Goal: Connect with others: Participate in discussion

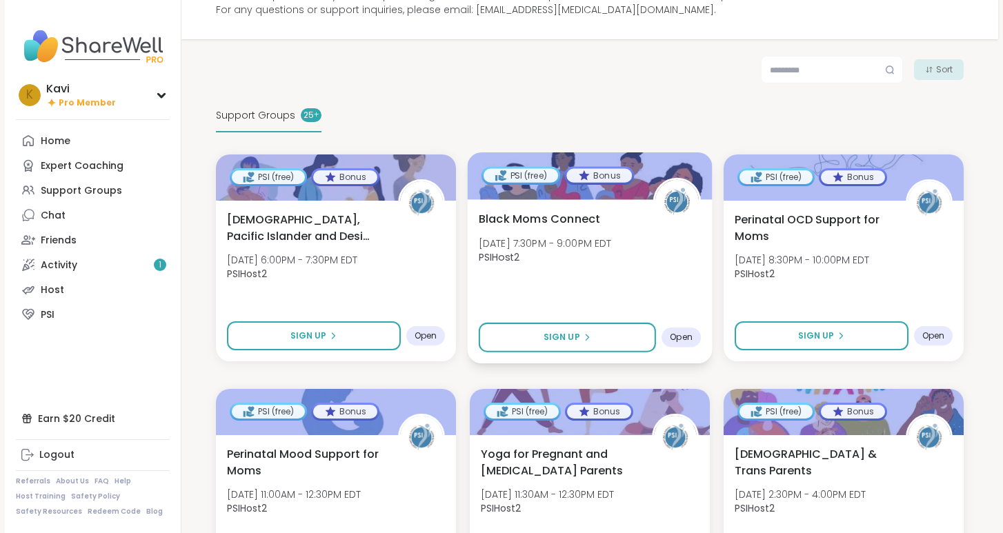
scroll to position [192, 0]
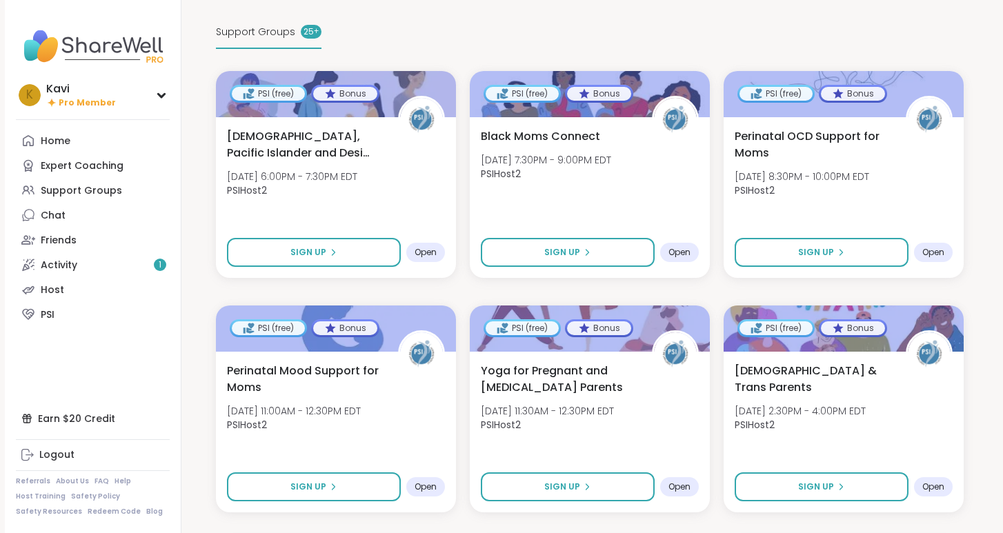
scroll to position [275, 0]
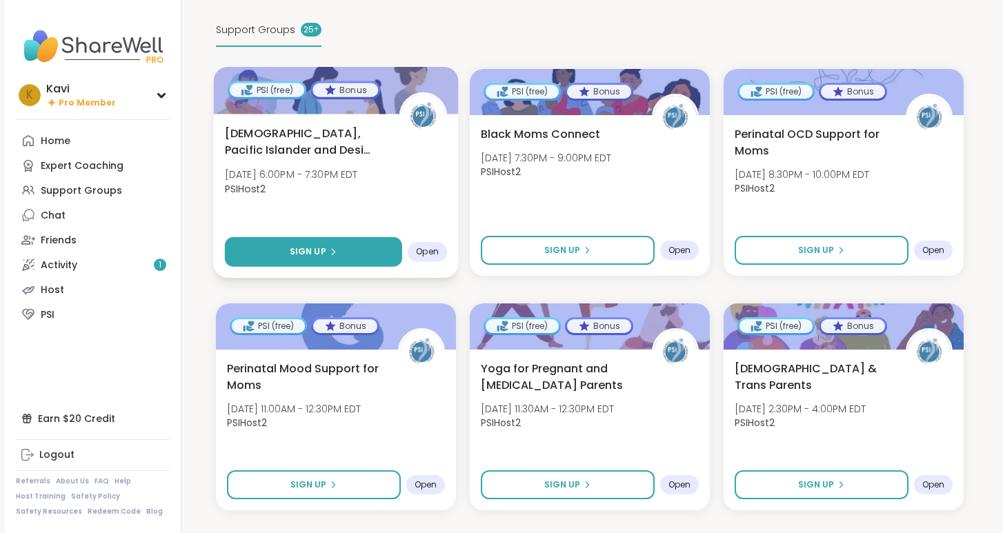
click at [375, 246] on button "Sign Up" at bounding box center [313, 252] width 177 height 30
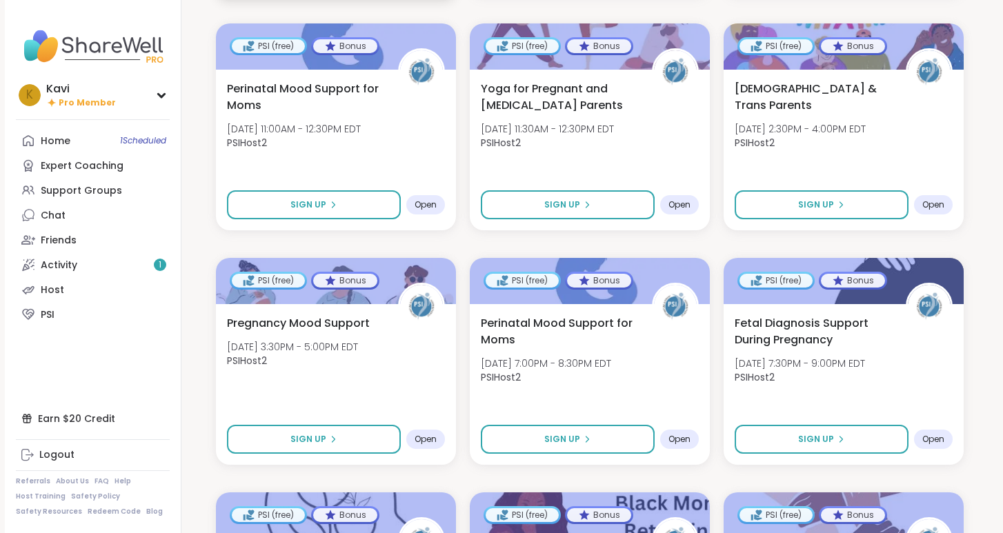
scroll to position [0, 0]
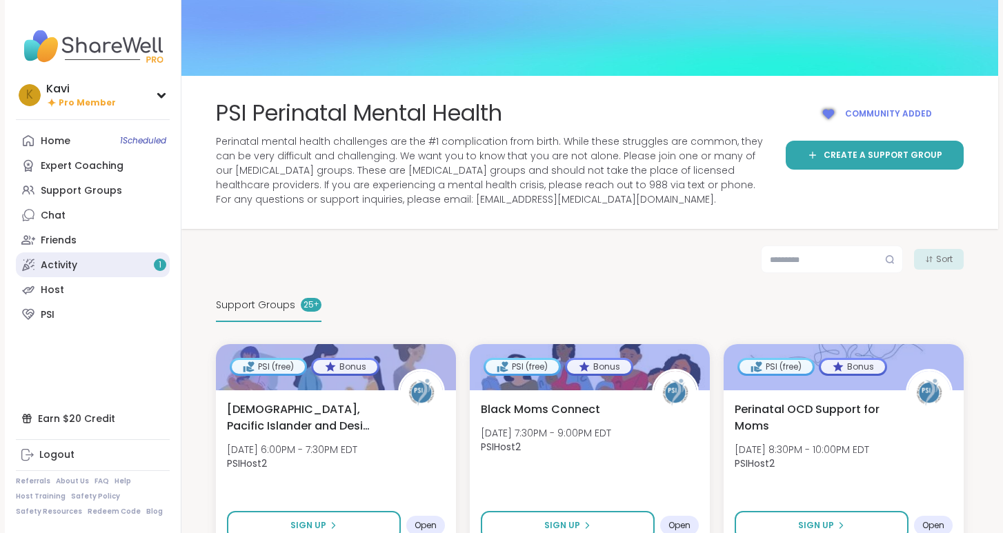
click at [103, 258] on link "Activity 1" at bounding box center [93, 264] width 154 height 25
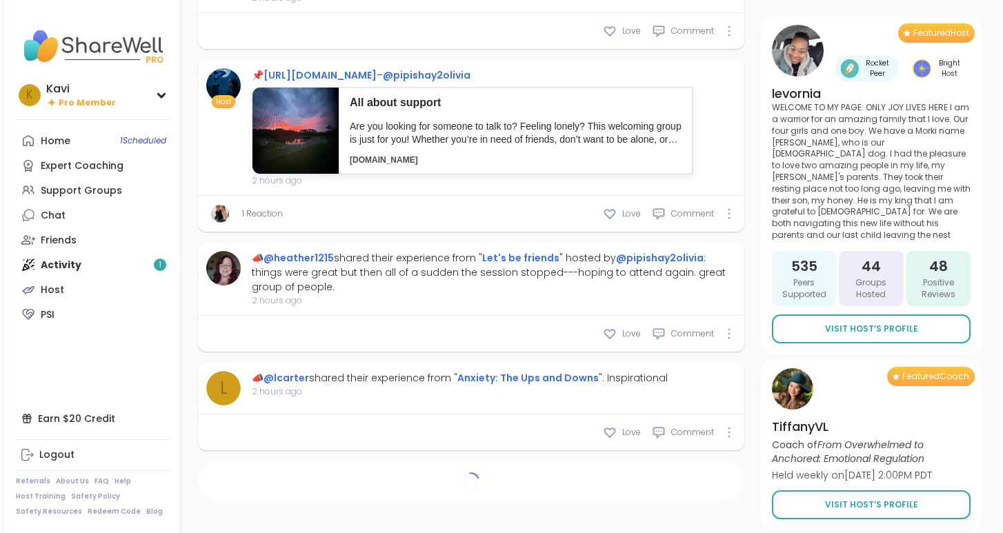
type textarea "*"
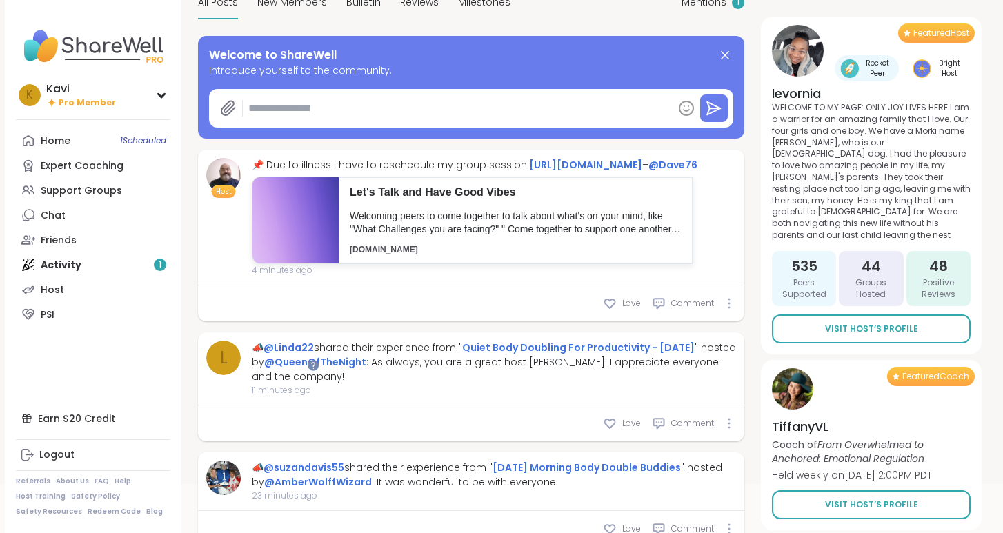
scroll to position [129, 0]
